Goal: Ask a question

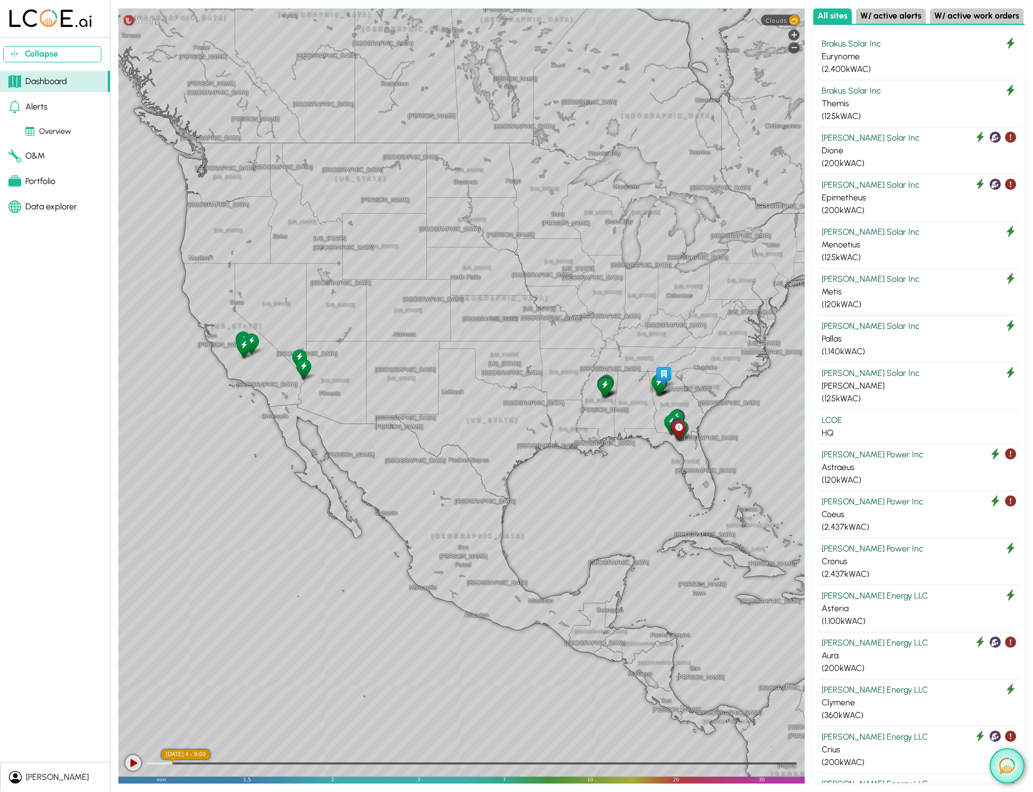
click at [1005, 770] on img at bounding box center [1007, 765] width 16 height 16
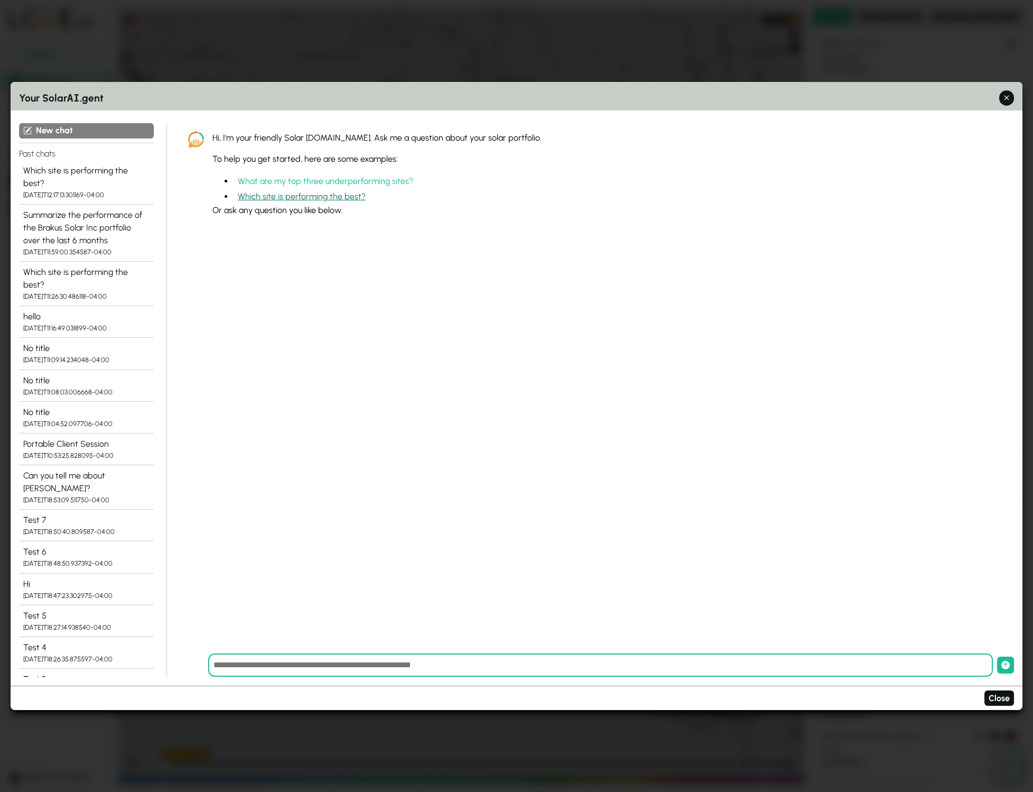
click at [273, 197] on button "Which site is performing the best?" at bounding box center [302, 196] width 136 height 15
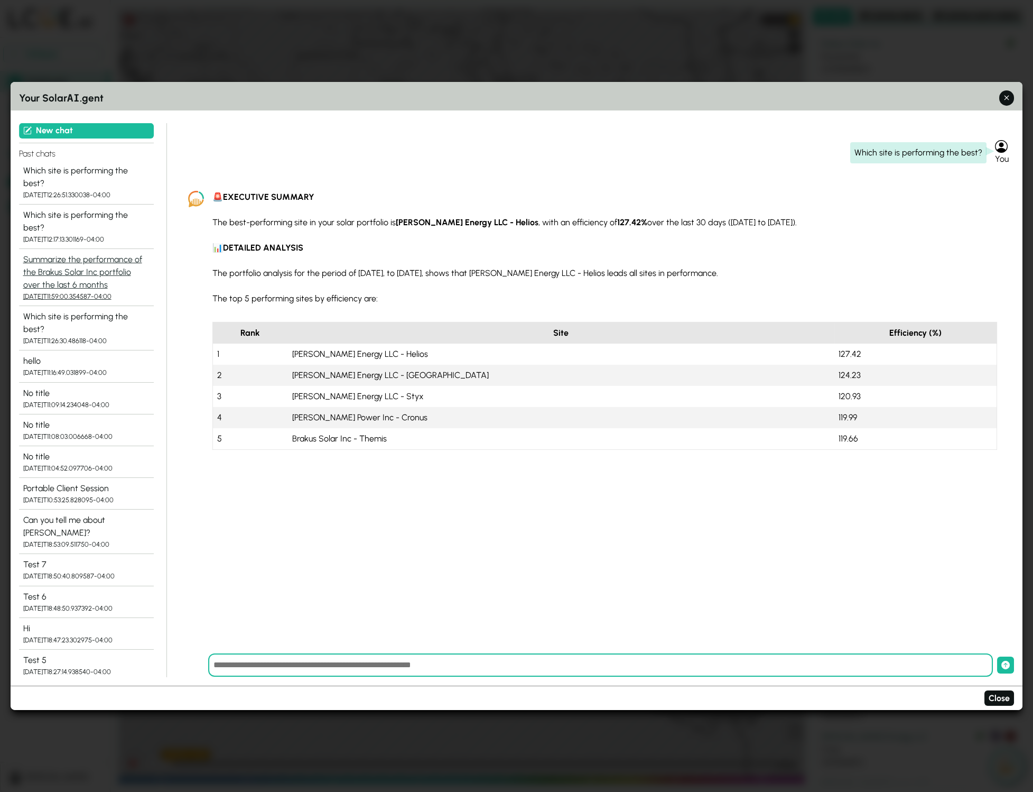
click at [98, 253] on div "Summarize the performance of the Brakus Solar Inc portfolio over the last 6 mon…" at bounding box center [86, 272] width 126 height 38
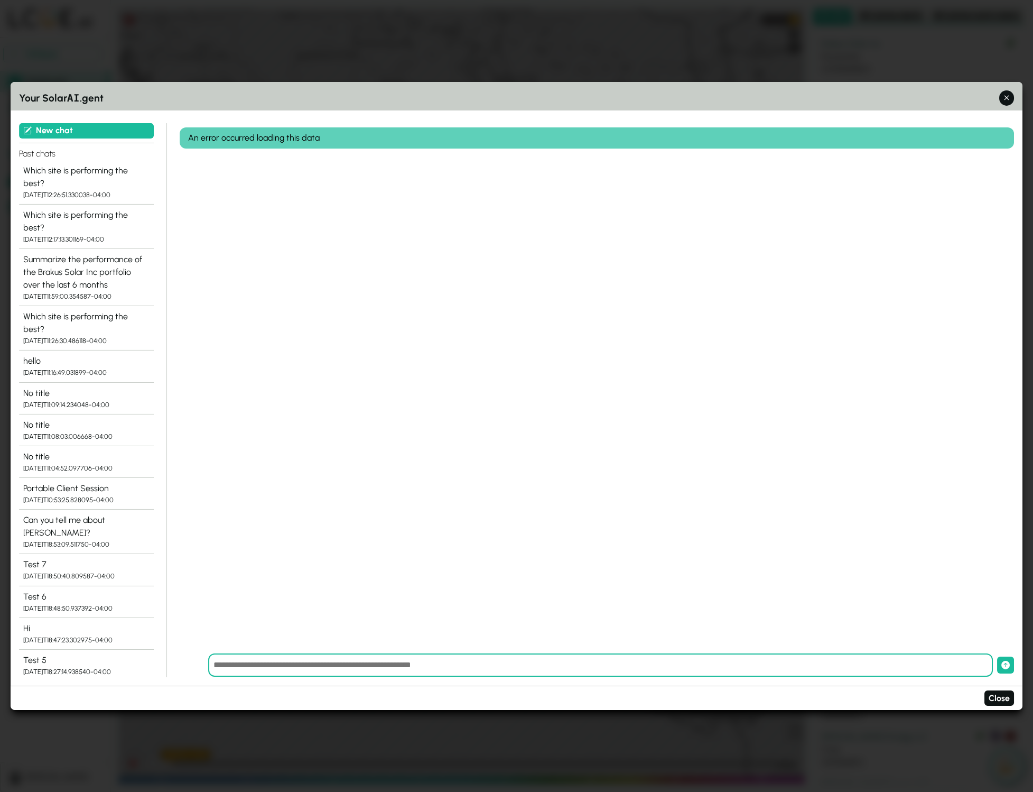
click at [218, 392] on div "An error occurred loading this data" at bounding box center [597, 388] width 835 height 531
click at [109, 176] on div "Which site is performing the best?" at bounding box center [86, 176] width 126 height 25
click at [107, 234] on div "[DATE]T12:17:13.301169-04:00" at bounding box center [86, 239] width 126 height 10
click at [107, 253] on div "Summarize the performance of the Brakus Solar Inc portfolio over the last 6 mon…" at bounding box center [86, 272] width 126 height 38
click at [108, 170] on div "Which site is performing the best?" at bounding box center [86, 176] width 126 height 25
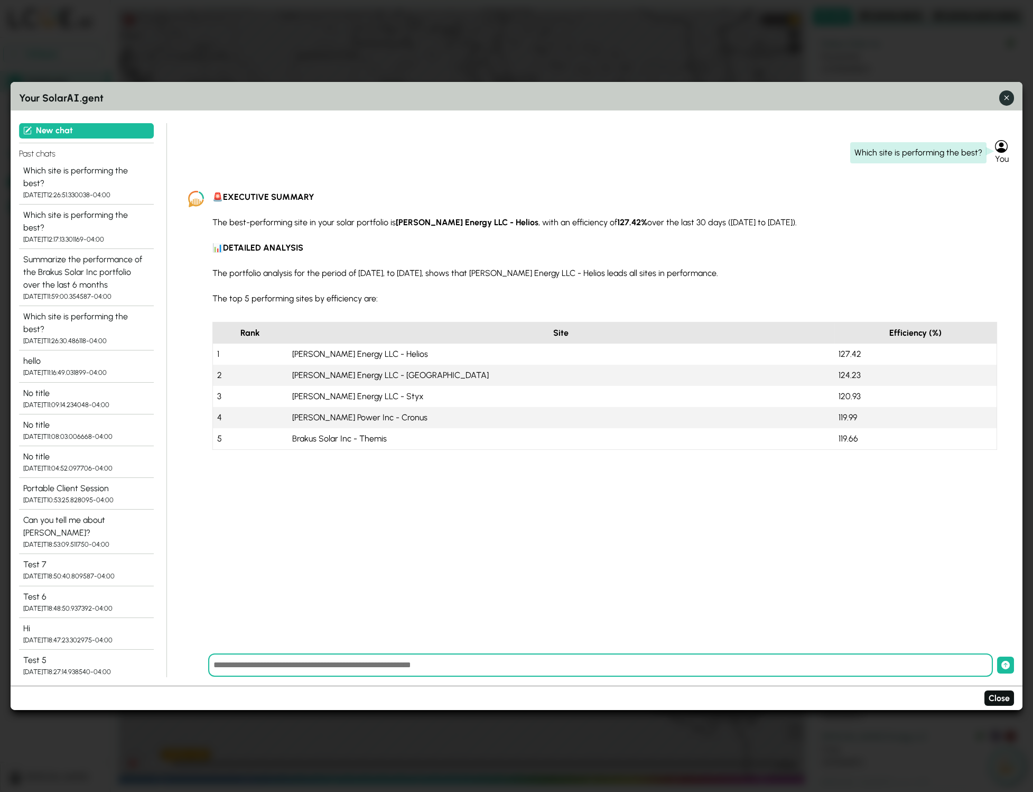
click at [1003, 98] on icon "button" at bounding box center [1006, 97] width 11 height 11
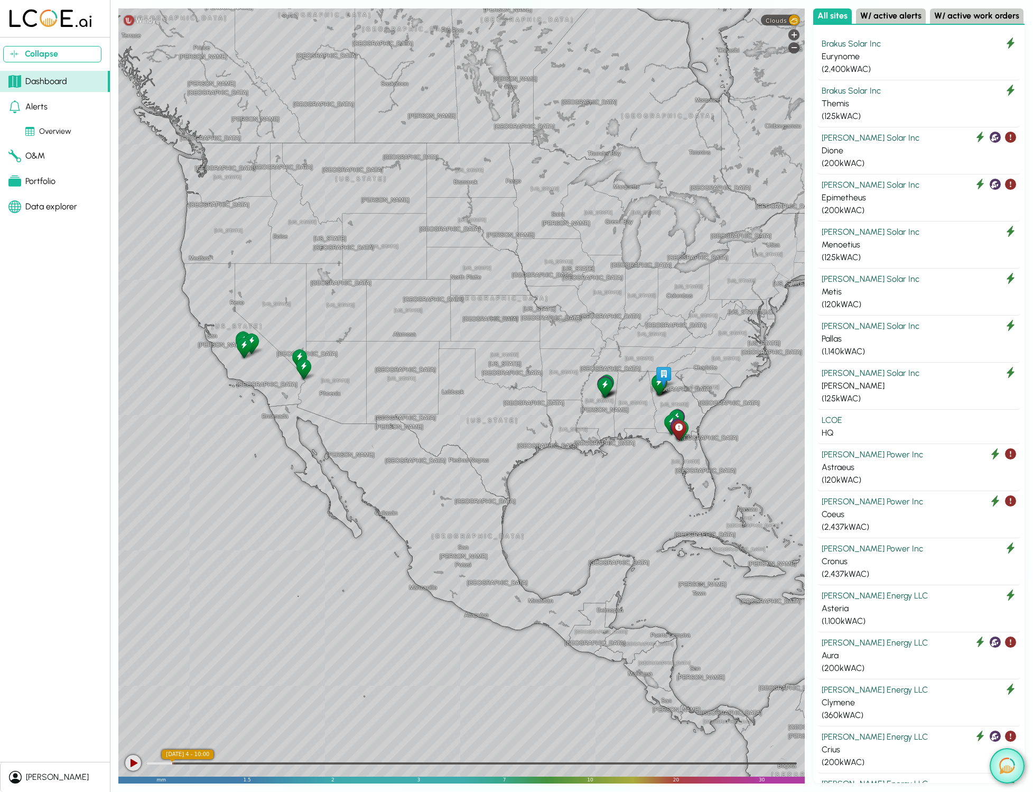
click at [1003, 763] on img at bounding box center [1007, 765] width 16 height 16
click at [1003, 770] on img at bounding box center [1007, 765] width 16 height 16
